Goal: Find contact information: Find contact information

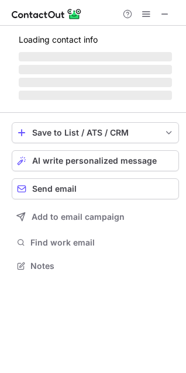
scroll to position [264, 186]
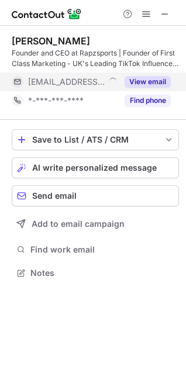
click at [129, 80] on button "View email" at bounding box center [148, 82] width 46 height 12
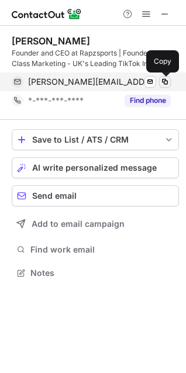
click at [165, 83] on span at bounding box center [164, 81] width 9 height 9
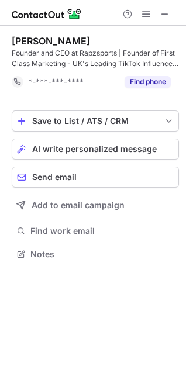
scroll to position [246, 186]
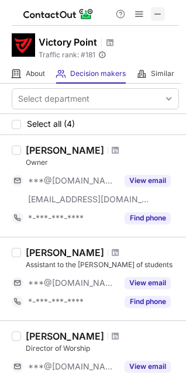
click at [159, 15] on span at bounding box center [157, 13] width 9 height 9
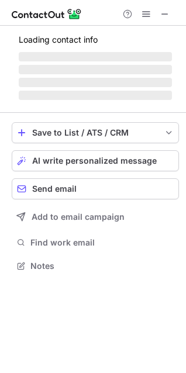
scroll to position [273, 186]
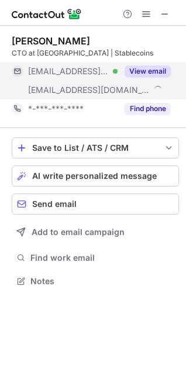
click at [143, 74] on button "View email" at bounding box center [148, 72] width 46 height 12
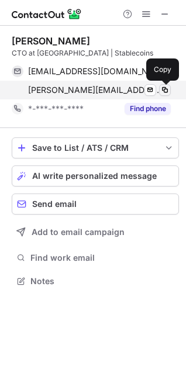
click at [164, 89] on span at bounding box center [164, 89] width 9 height 9
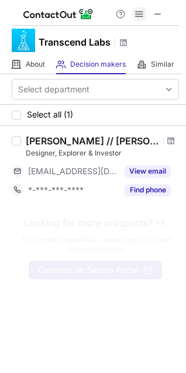
drag, startPoint x: 161, startPoint y: 12, endPoint x: 132, endPoint y: 15, distance: 28.8
click at [160, 13] on span at bounding box center [157, 13] width 9 height 9
